Goal: Find specific page/section: Locate item on page

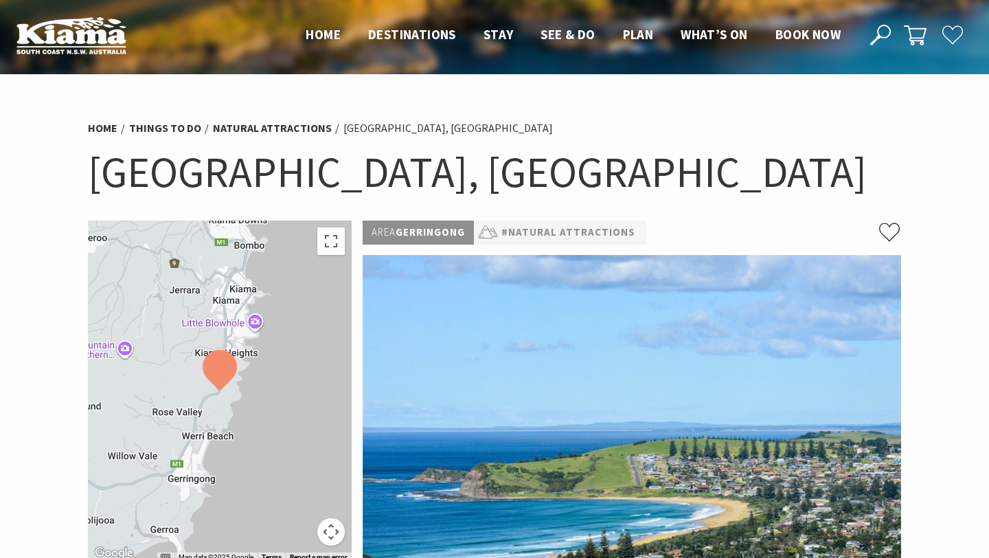
click at [227, 362] on img at bounding box center [220, 370] width 34 height 41
click at [330, 538] on button "Map camera controls" at bounding box center [330, 531] width 27 height 27
click at [300, 468] on button "Zoom in" at bounding box center [296, 462] width 27 height 27
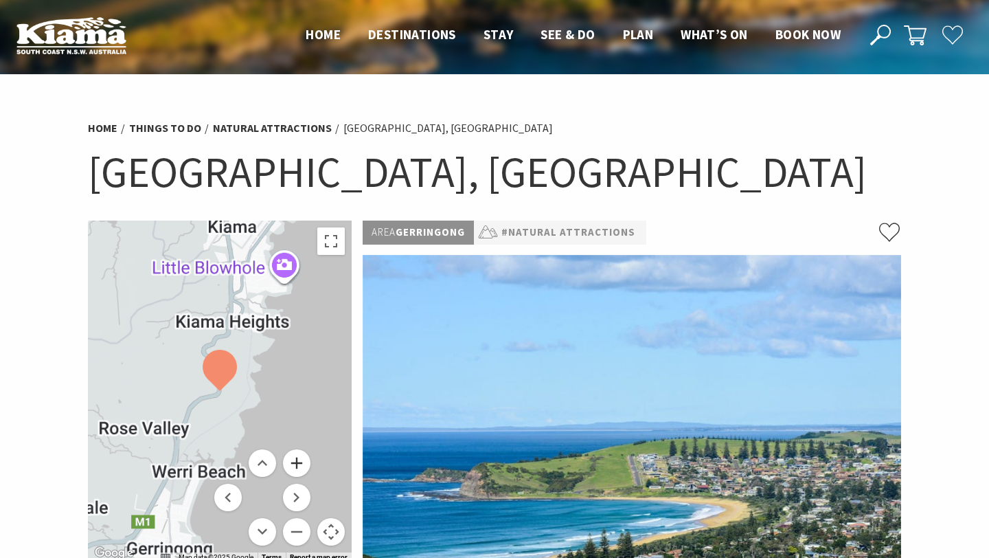
click at [300, 468] on button "Zoom in" at bounding box center [296, 462] width 27 height 27
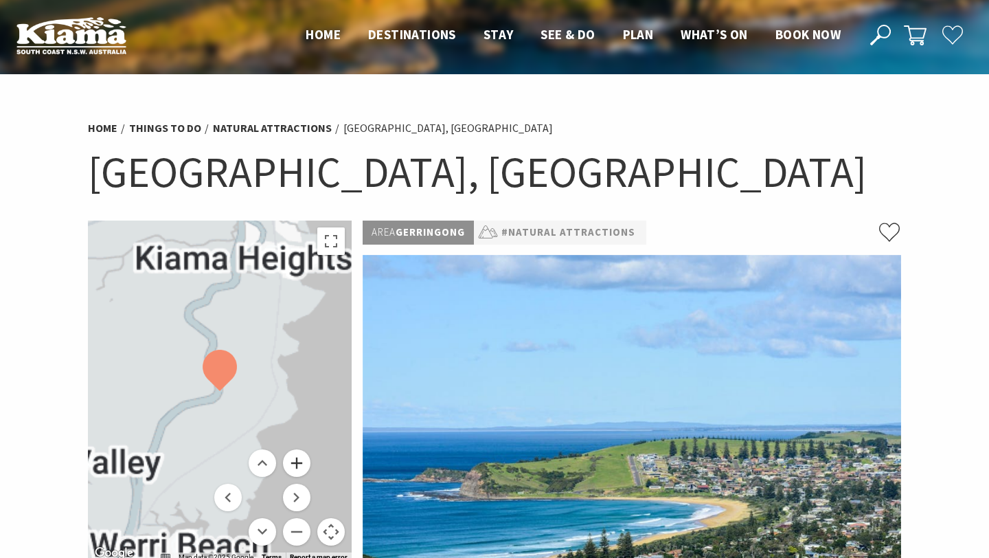
click at [300, 468] on button "Zoom in" at bounding box center [296, 462] width 27 height 27
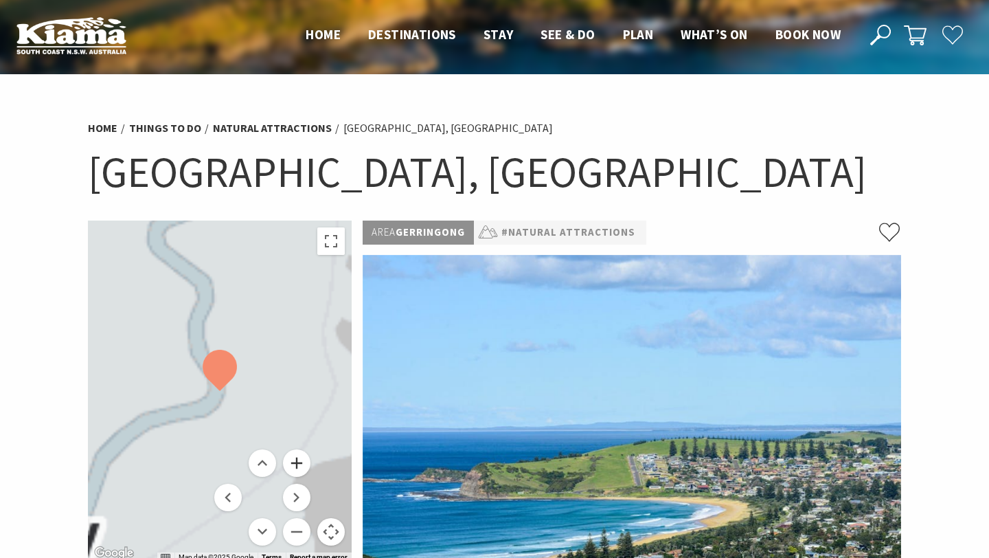
click at [300, 468] on button "Zoom in" at bounding box center [296, 462] width 27 height 27
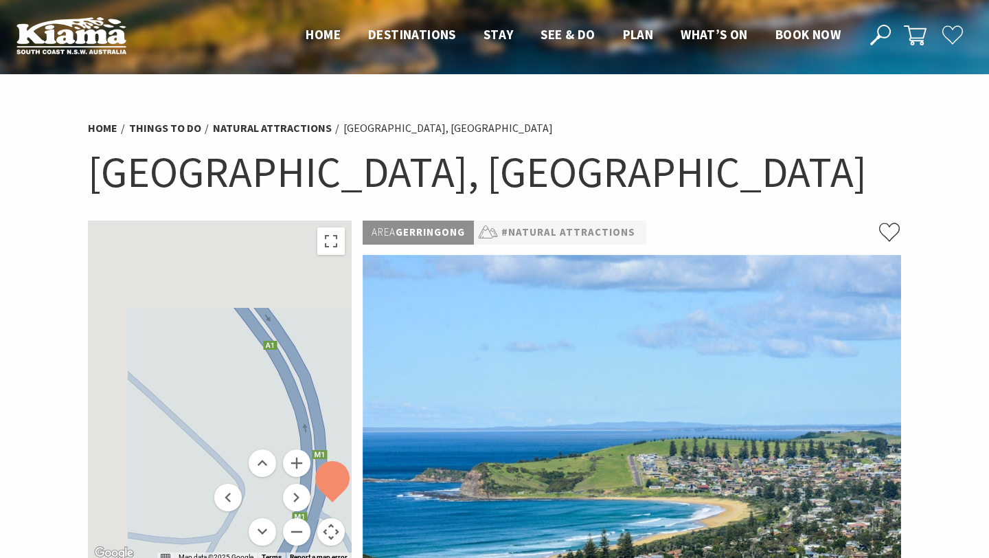
drag, startPoint x: 208, startPoint y: 306, endPoint x: 327, endPoint y: 423, distance: 166.6
click at [328, 424] on div at bounding box center [220, 390] width 264 height 341
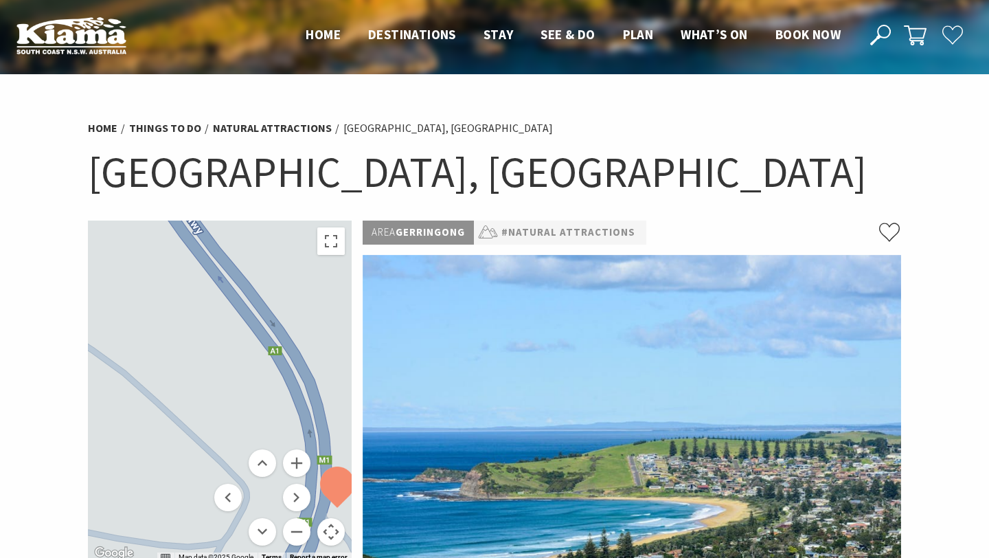
drag, startPoint x: 372, startPoint y: 504, endPoint x: 330, endPoint y: 449, distance: 68.7
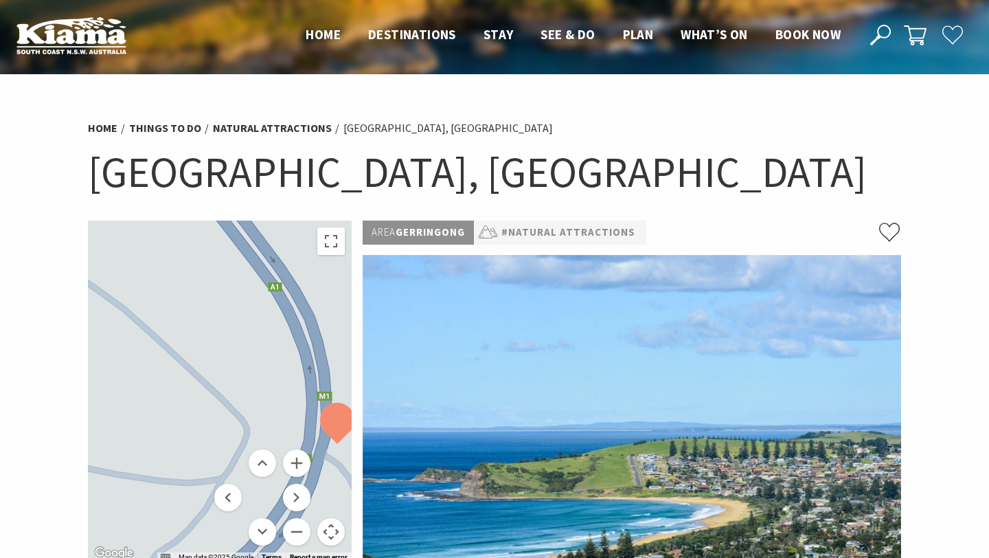
drag, startPoint x: 280, startPoint y: 283, endPoint x: 280, endPoint y: 81, distance: 201.9
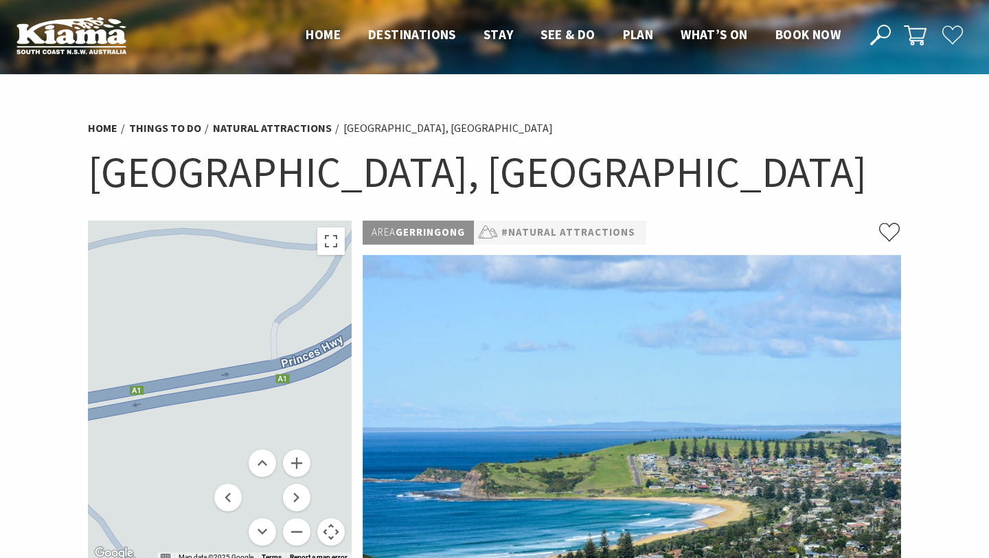
drag, startPoint x: 281, startPoint y: 237, endPoint x: 404, endPoint y: 202, distance: 127.8
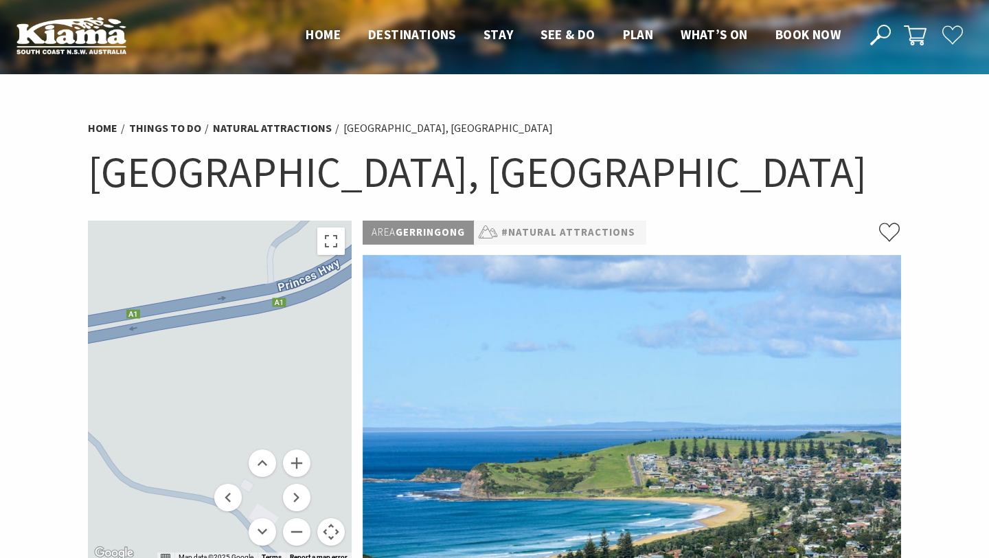
drag, startPoint x: 339, startPoint y: 405, endPoint x: 340, endPoint y: 331, distance: 73.5
click at [340, 330] on div at bounding box center [220, 390] width 264 height 341
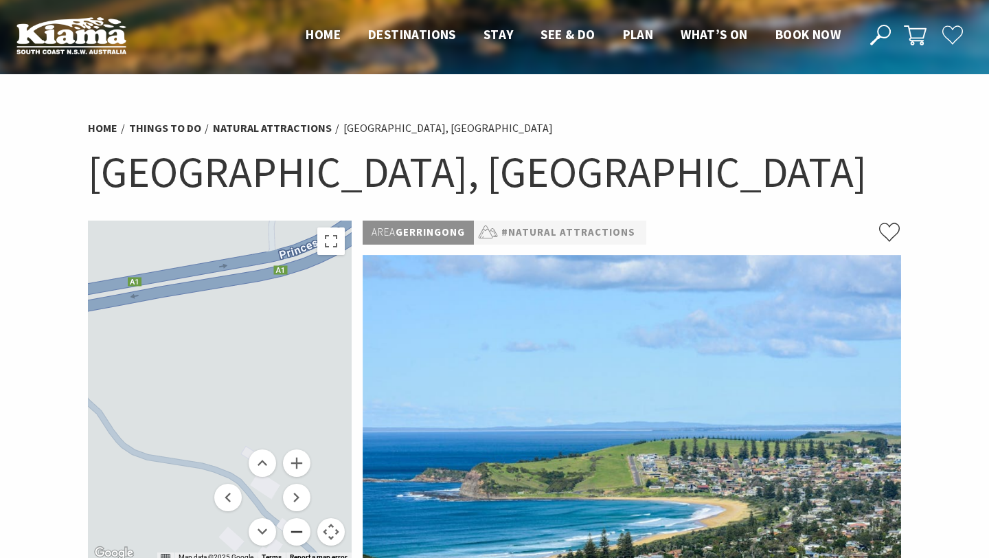
click at [298, 534] on button "Zoom out" at bounding box center [296, 531] width 27 height 27
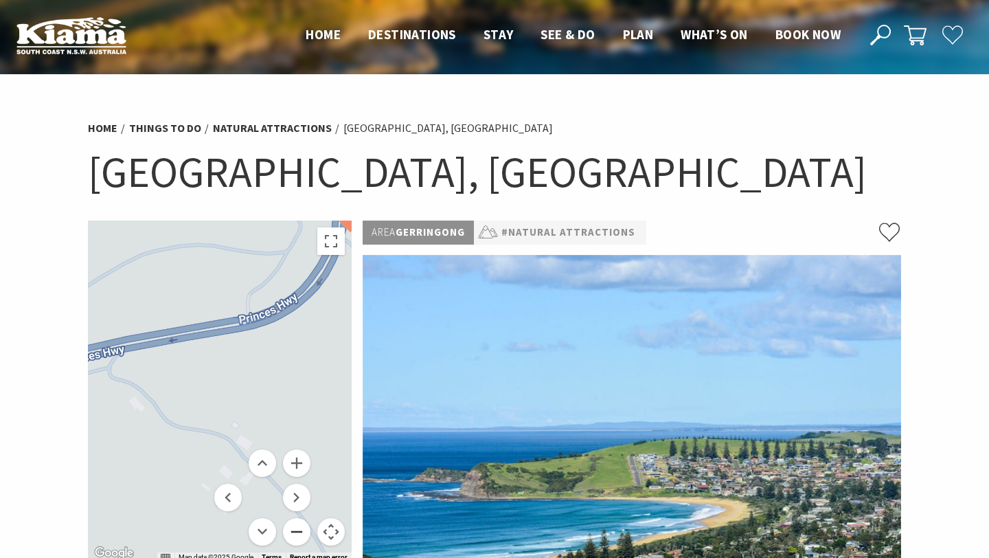
click at [298, 534] on button "Zoom out" at bounding box center [296, 531] width 27 height 27
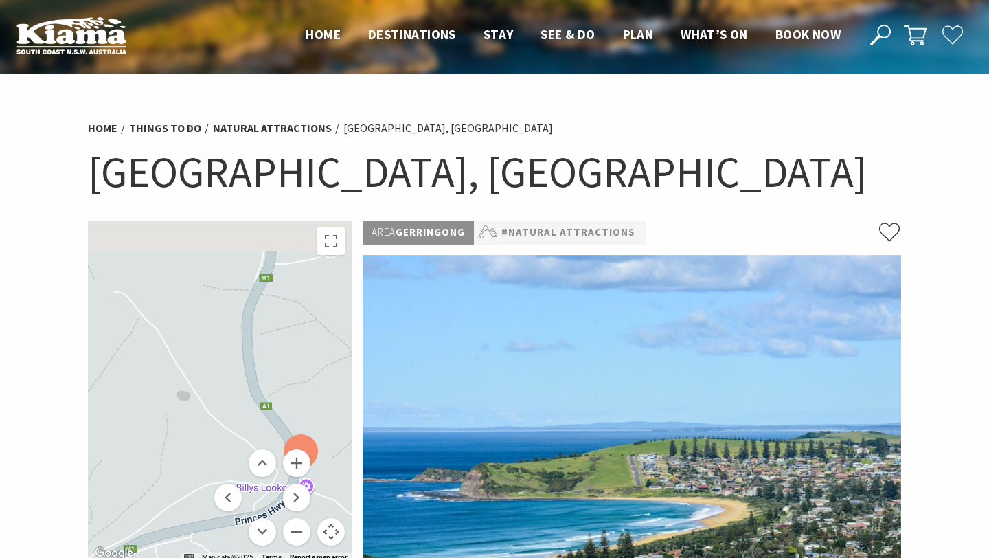
drag, startPoint x: 306, startPoint y: 268, endPoint x: 326, endPoint y: 427, distance: 159.9
click at [326, 427] on div at bounding box center [220, 390] width 264 height 341
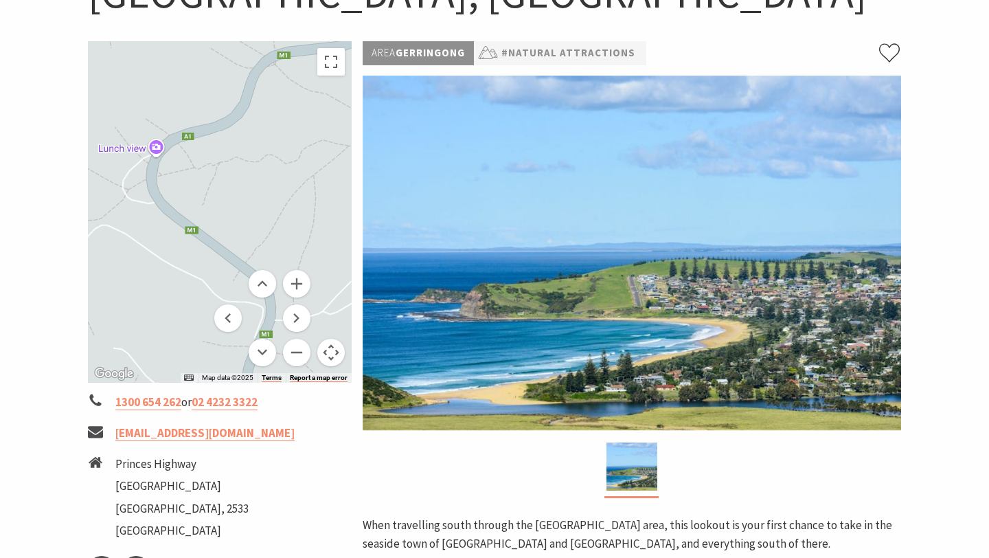
drag, startPoint x: 307, startPoint y: 374, endPoint x: 307, endPoint y: 556, distance: 182.7
click at [307, 556] on div "← Move left → Move right ↑ Move up ↓ Move down + Zoom in - Zoom out Home Jump l…" at bounding box center [219, 473] width 275 height 864
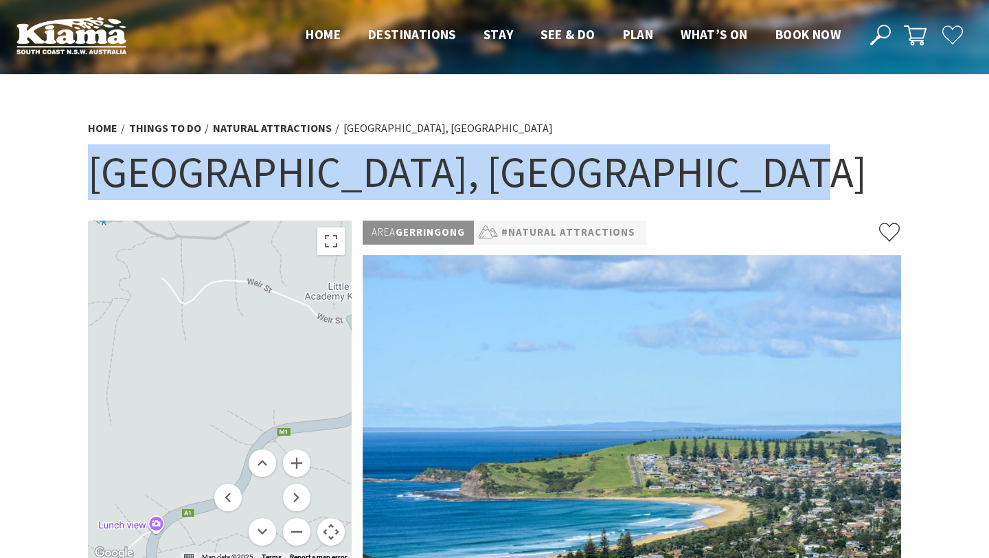
drag, startPoint x: 90, startPoint y: 166, endPoint x: 674, endPoint y: 216, distance: 586.0
click at [674, 216] on div "Home Things To Do Natural Attractions [GEOGRAPHIC_DATA], [GEOGRAPHIC_DATA] [GEO…" at bounding box center [494, 166] width 824 height 109
copy h1 "[GEOGRAPHIC_DATA], [GEOGRAPHIC_DATA]"
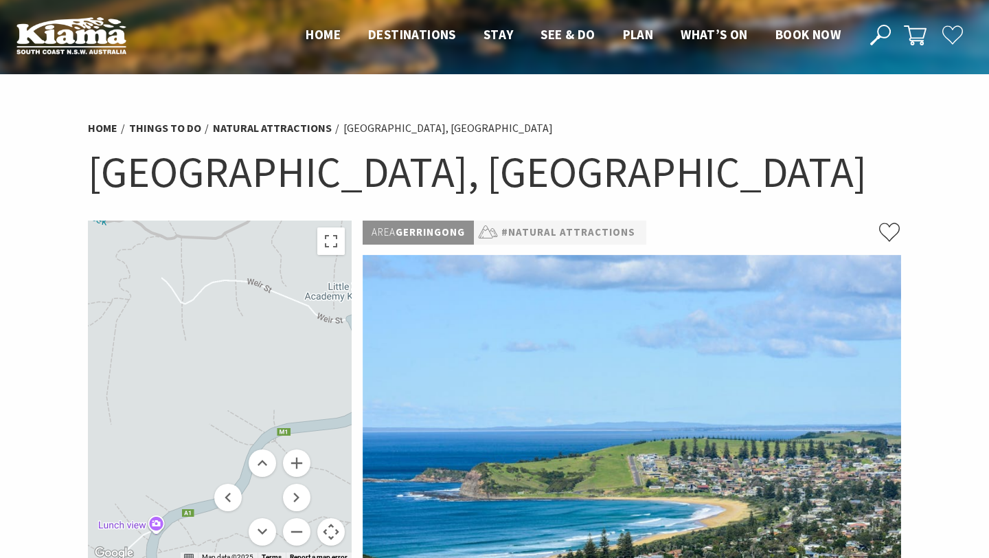
click at [754, 186] on h1 "[GEOGRAPHIC_DATA], [GEOGRAPHIC_DATA]" at bounding box center [494, 172] width 813 height 56
